Goal: Task Accomplishment & Management: Manage account settings

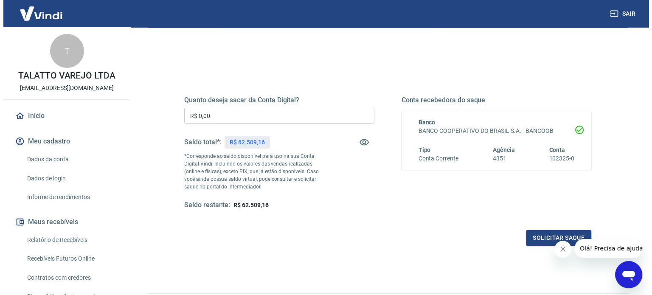
scroll to position [124, 0]
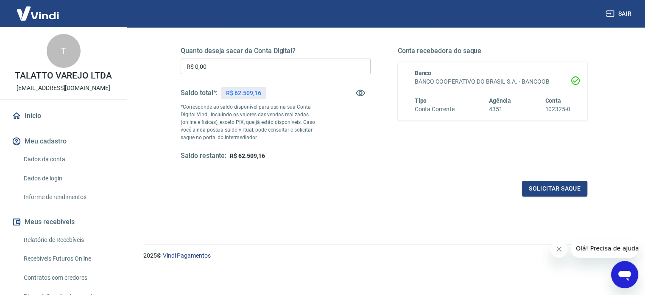
click at [244, 68] on input "R$ 0,00" at bounding box center [276, 67] width 190 height 16
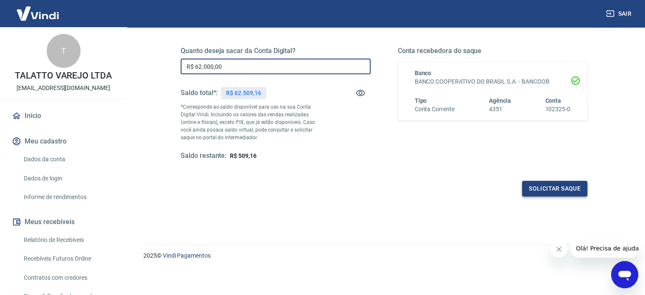
type input "R$ 62.000,00"
click at [548, 187] on button "Solicitar saque" at bounding box center [554, 189] width 65 height 16
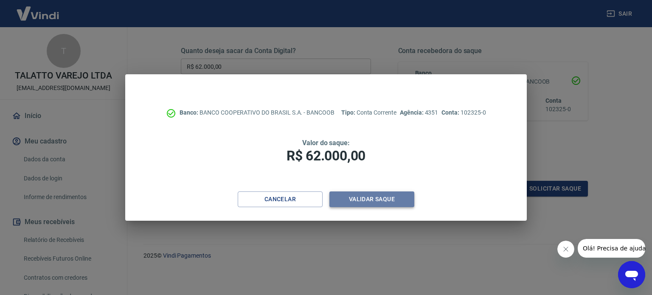
click at [376, 198] on button "Validar saque" at bounding box center [371, 199] width 85 height 16
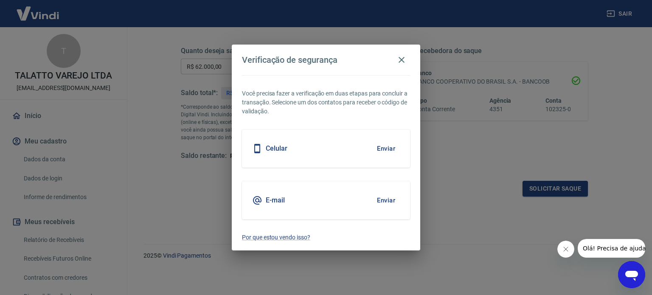
click at [385, 148] on button "Enviar" at bounding box center [386, 149] width 28 height 18
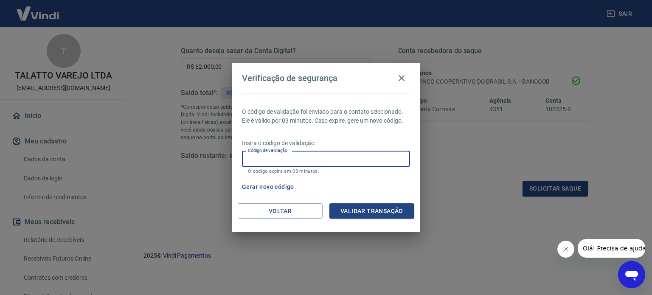
click at [315, 161] on input "Código de validação" at bounding box center [326, 159] width 168 height 16
type input "851832"
click at [355, 208] on button "Validar transação" at bounding box center [371, 211] width 85 height 16
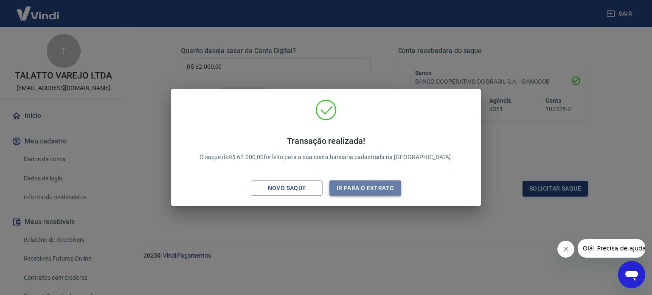
click at [363, 190] on button "Ir para o extrato" at bounding box center [365, 188] width 72 height 16
